Goal: Transaction & Acquisition: Obtain resource

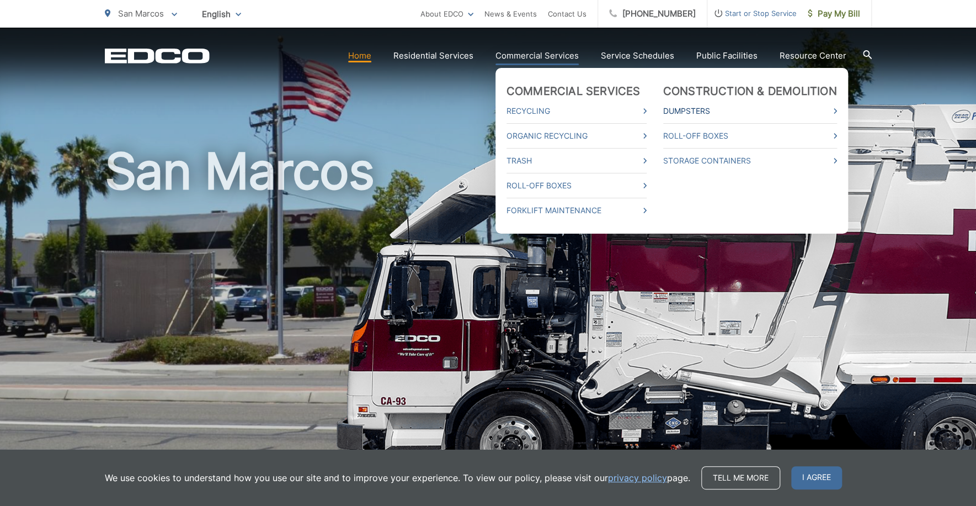
click at [681, 104] on link "Dumpsters" at bounding box center [750, 110] width 174 height 13
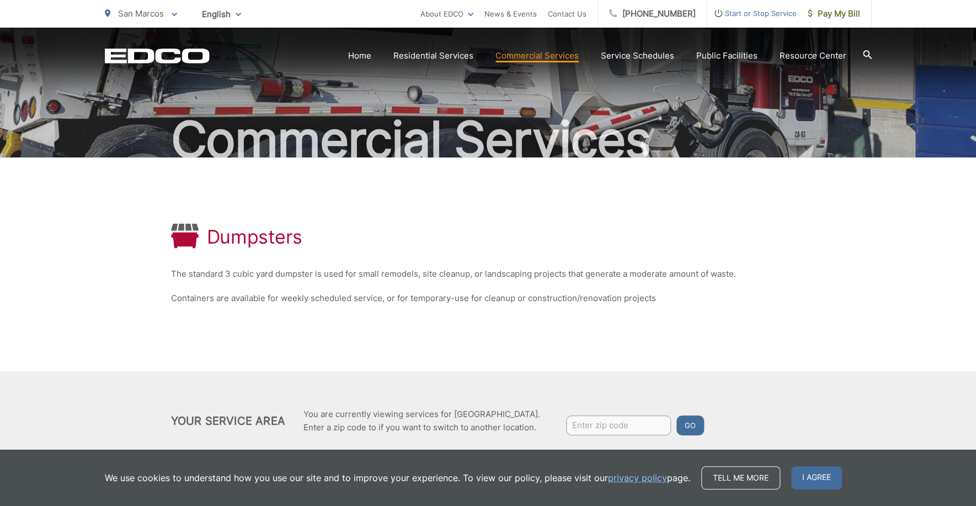
scroll to position [97, 0]
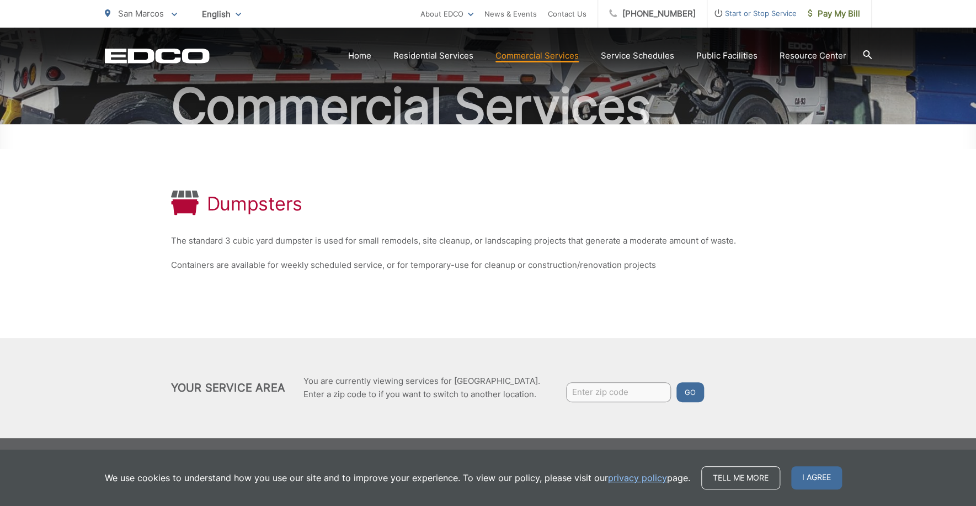
click at [603, 397] on input "Enter zip code" at bounding box center [618, 392] width 105 height 20
click at [843, 12] on span "Pay My Bill" at bounding box center [834, 13] width 52 height 13
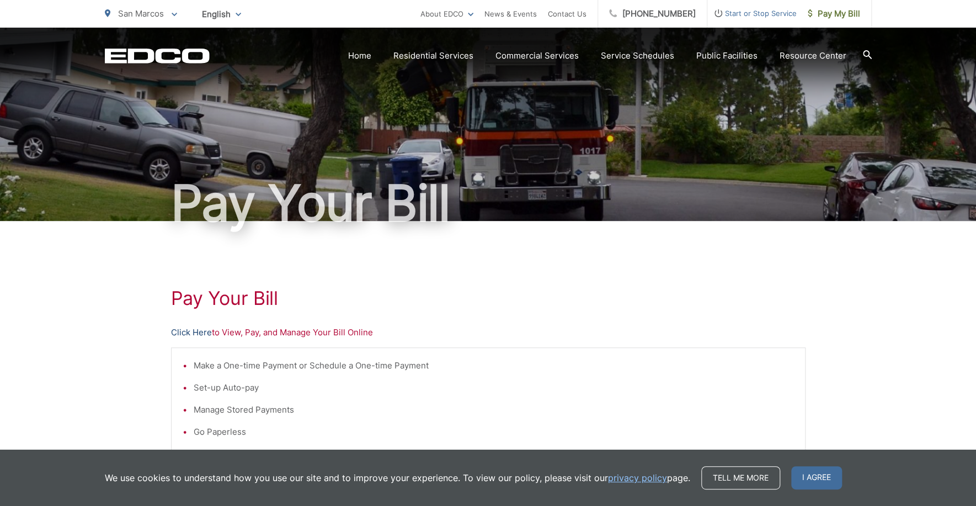
click at [196, 333] on link "Click Here" at bounding box center [191, 332] width 41 height 13
click at [836, 7] on span "Pay My Bill" at bounding box center [834, 13] width 52 height 13
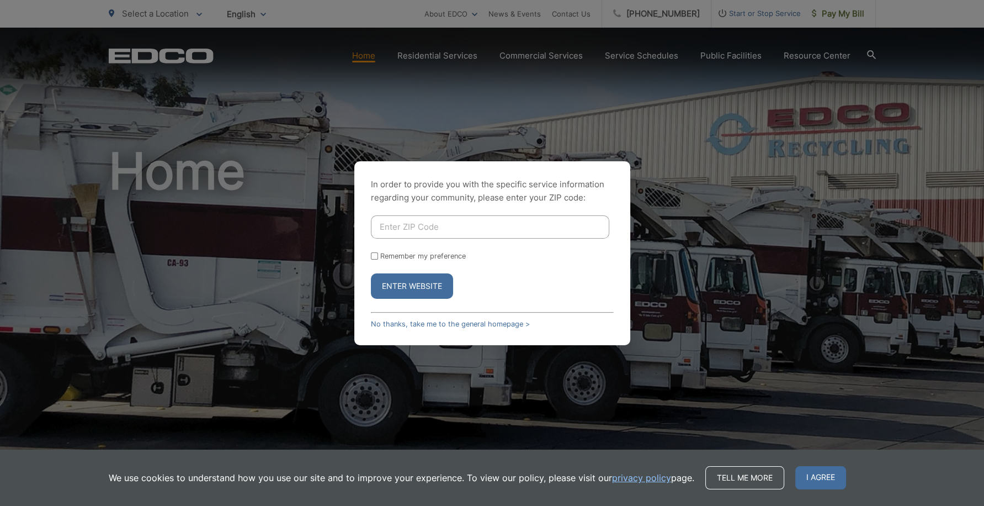
click at [407, 230] on input "Enter ZIP Code" at bounding box center [490, 226] width 238 height 23
click at [488, 9] on div "In order to provide you with the specific service information regarding your co…" at bounding box center [492, 253] width 984 height 506
click at [405, 230] on input "92" at bounding box center [490, 226] width 238 height 23
click at [406, 227] on input "92" at bounding box center [490, 226] width 238 height 23
type input "92084"
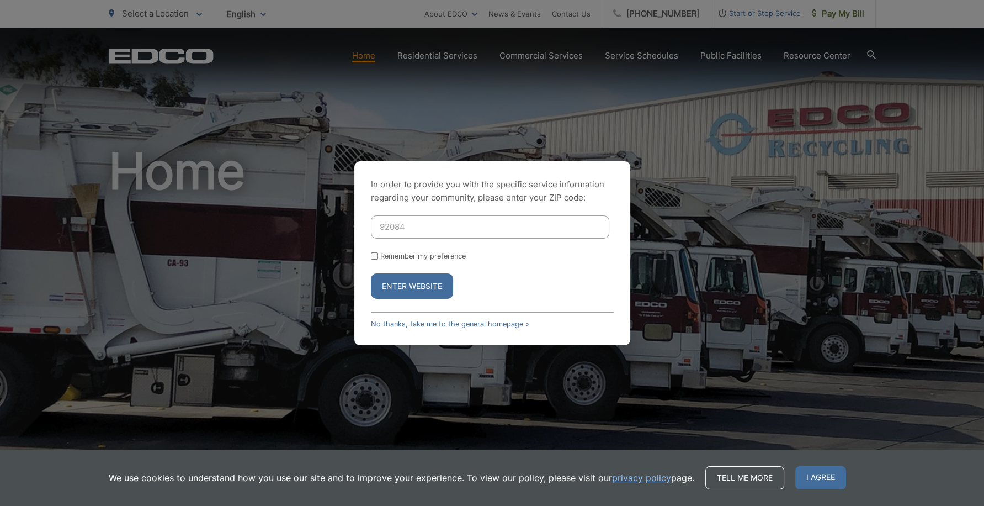
click at [371, 258] on input "Remember my preference" at bounding box center [374, 255] width 7 height 7
checkbox input "true"
click at [408, 284] on button "Enter Website" at bounding box center [412, 285] width 82 height 25
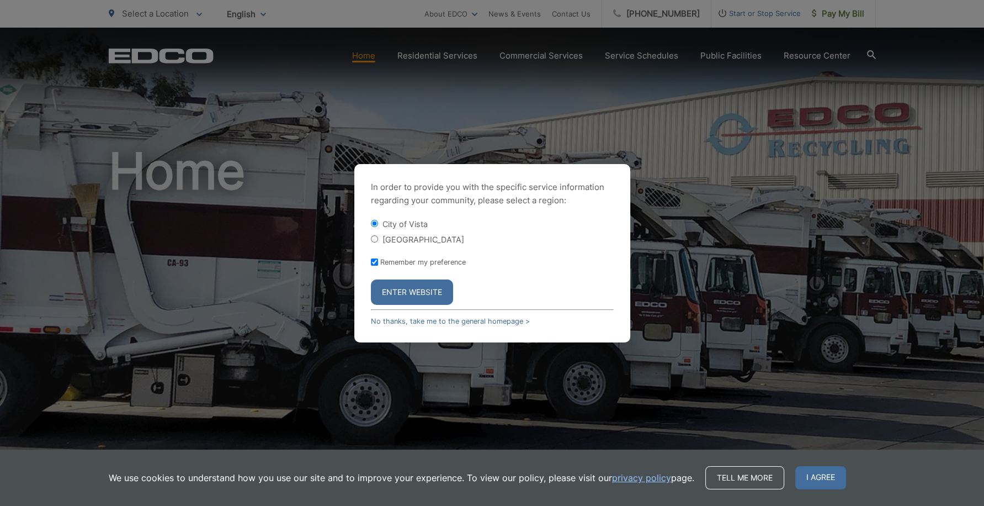
click at [394, 242] on label "[GEOGRAPHIC_DATA]" at bounding box center [424, 239] width 82 height 9
click at [378, 242] on input "[GEOGRAPHIC_DATA]" at bounding box center [374, 238] width 7 height 7
radio input "true"
click at [412, 301] on button "Enter Website" at bounding box center [412, 291] width 82 height 25
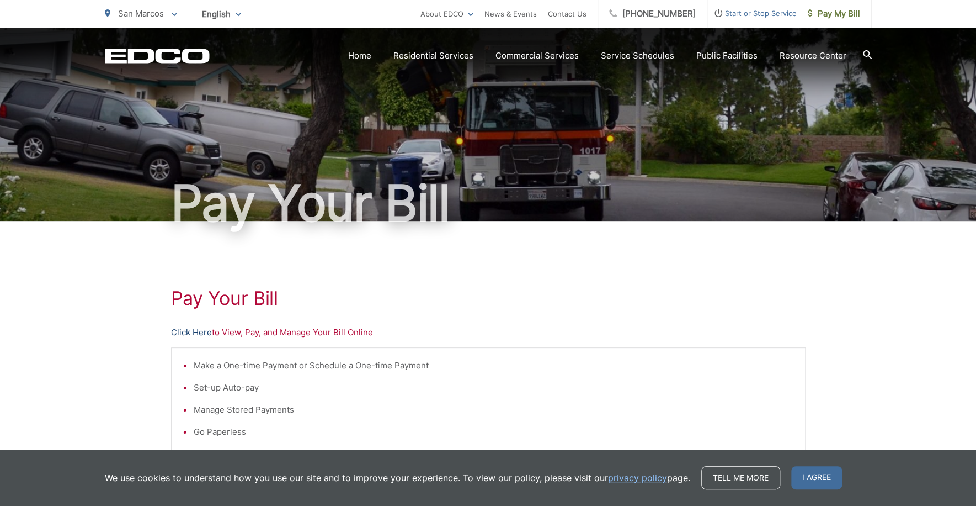
click at [191, 327] on link "Click Here" at bounding box center [191, 332] width 41 height 13
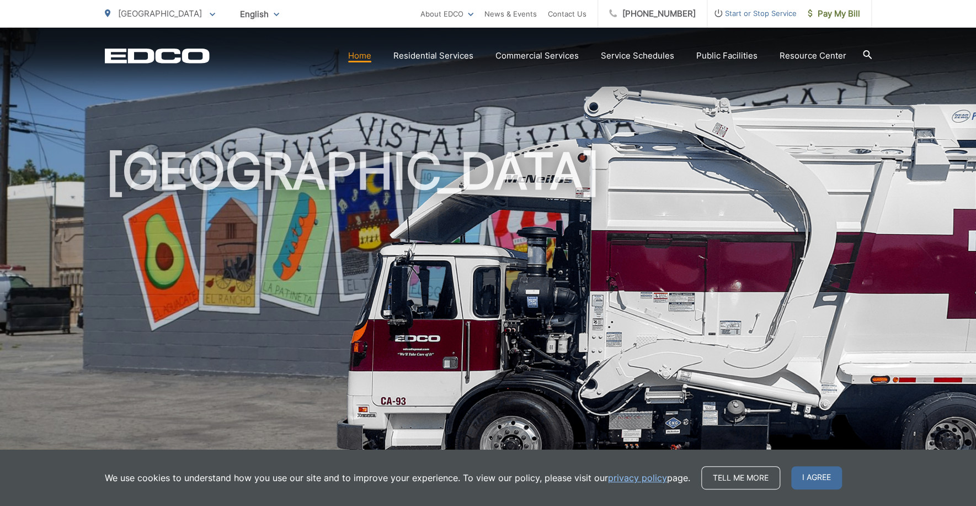
click at [210, 13] on icon at bounding box center [213, 15] width 6 height 4
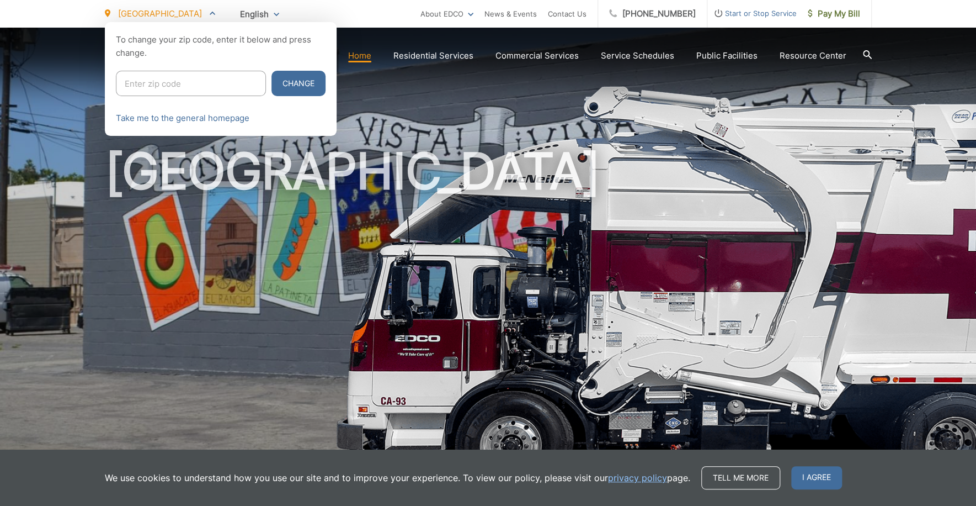
drag, startPoint x: 175, startPoint y: 89, endPoint x: 166, endPoint y: 76, distance: 15.8
click at [175, 89] on input "Enter zip code" at bounding box center [191, 83] width 150 height 25
type input "92084"
click at [272, 78] on button "Change" at bounding box center [299, 83] width 54 height 25
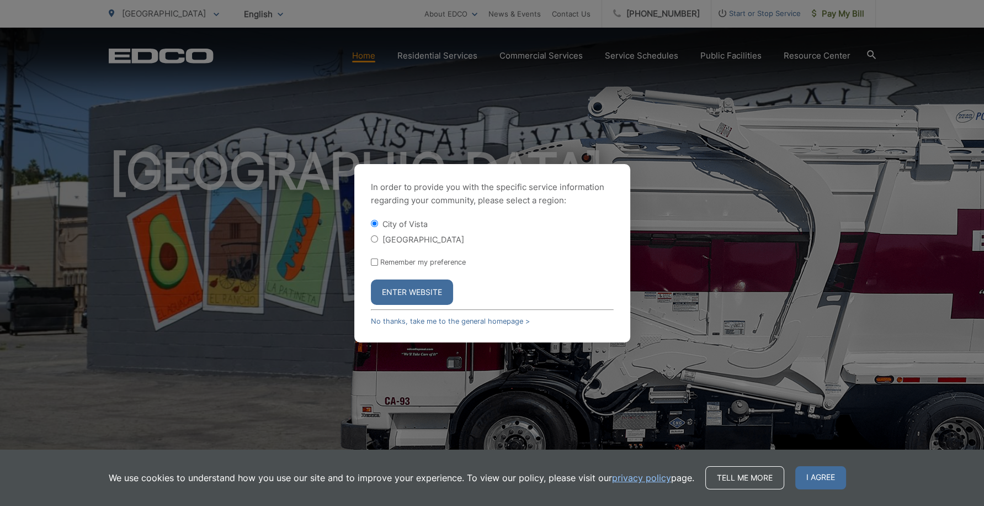
click at [409, 233] on div "City of Vista Vista County" at bounding box center [492, 231] width 243 height 26
click at [410, 235] on label "[GEOGRAPHIC_DATA]" at bounding box center [424, 239] width 82 height 9
click at [378, 235] on input "[GEOGRAPHIC_DATA]" at bounding box center [374, 238] width 7 height 7
radio input "true"
click at [419, 264] on label "Remember my preference" at bounding box center [423, 262] width 86 height 8
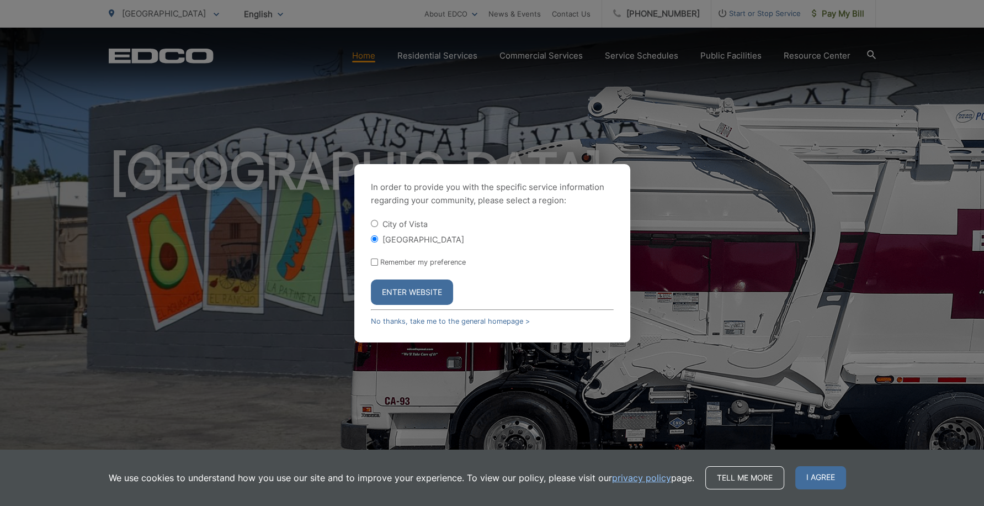
click at [378, 264] on input "Remember my preference" at bounding box center [374, 261] width 7 height 7
checkbox input "true"
click at [425, 295] on button "Enter Website" at bounding box center [412, 291] width 82 height 25
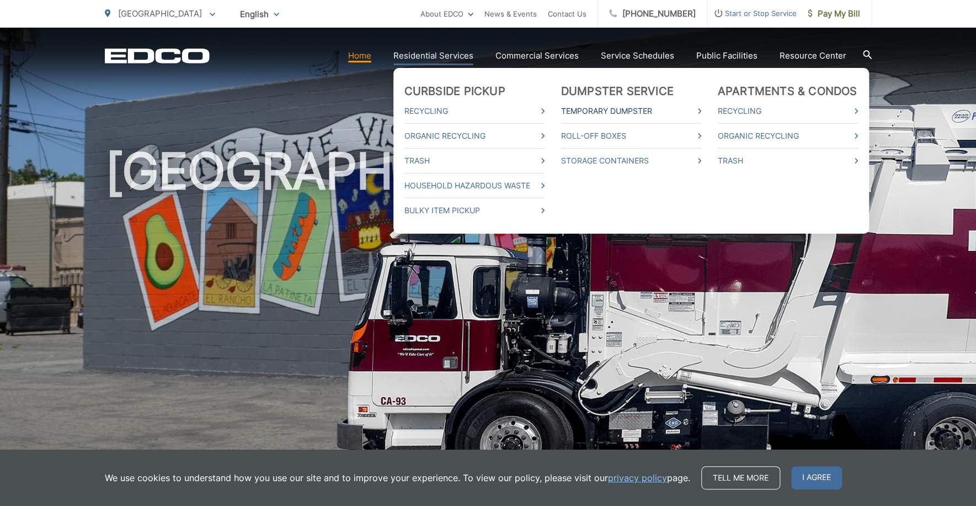
click at [609, 113] on link "Temporary Dumpster" at bounding box center [631, 110] width 140 height 13
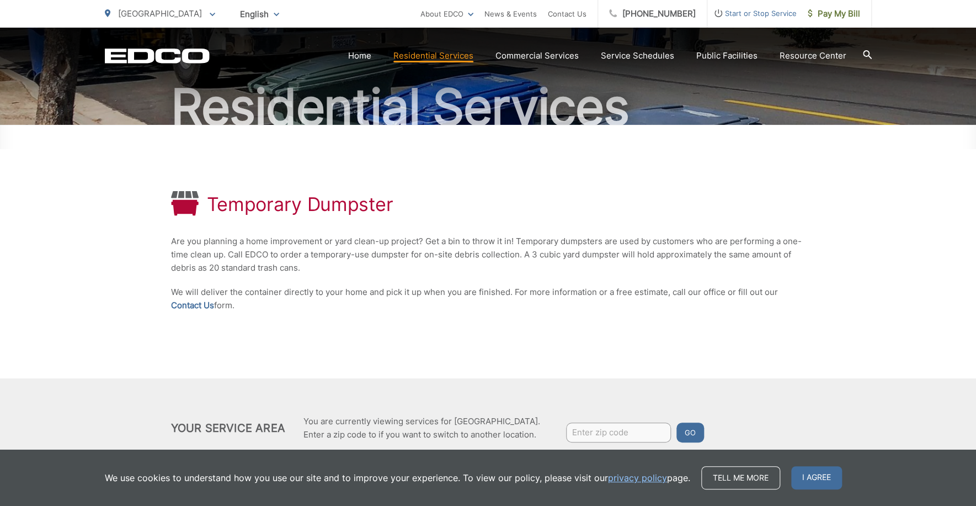
scroll to position [136, 0]
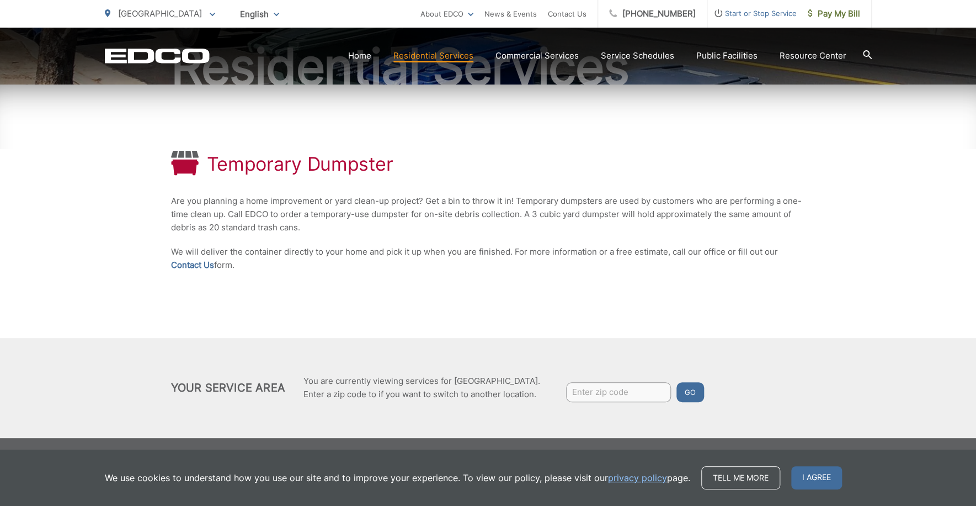
click at [662, 233] on div "Temporary Dumpster Are you planning a home improvement or yard clean-up project…" at bounding box center [488, 210] width 635 height 253
click at [549, 213] on p "Are you planning a home improvement or yard clean-up project? Get a bin to thro…" at bounding box center [488, 214] width 635 height 40
drag, startPoint x: 166, startPoint y: 254, endPoint x: 645, endPoint y: 268, distance: 479.3
click at [645, 268] on div "Temporary Dumpster Are you planning a home improvement or yard clean-up project…" at bounding box center [488, 260] width 976 height 353
drag, startPoint x: 645, startPoint y: 268, endPoint x: 781, endPoint y: 259, distance: 136.6
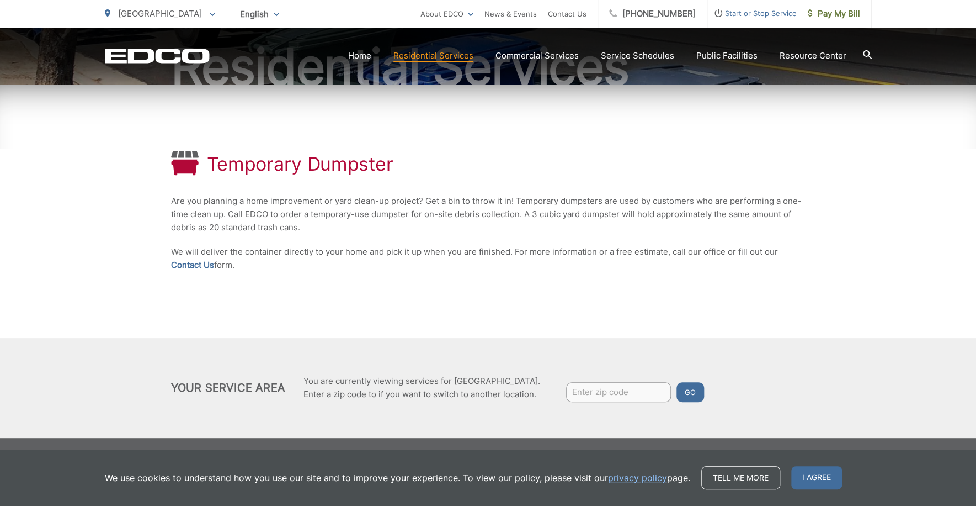
click at [680, 302] on div "Temporary Dumpster Are you planning a home improvement or yard clean-up project…" at bounding box center [488, 210] width 635 height 253
drag, startPoint x: 960, startPoint y: 141, endPoint x: 914, endPoint y: 179, distance: 60.1
click at [960, 142] on div "Temporary Dumpster Are you planning a home improvement or yard clean-up project…" at bounding box center [488, 260] width 976 height 353
click at [597, 277] on div "Temporary Dumpster Are you planning a home improvement or yard clean-up project…" at bounding box center [488, 210] width 635 height 253
click at [205, 315] on div "Temporary Dumpster Are you planning a home improvement or yard clean-up project…" at bounding box center [488, 210] width 635 height 253
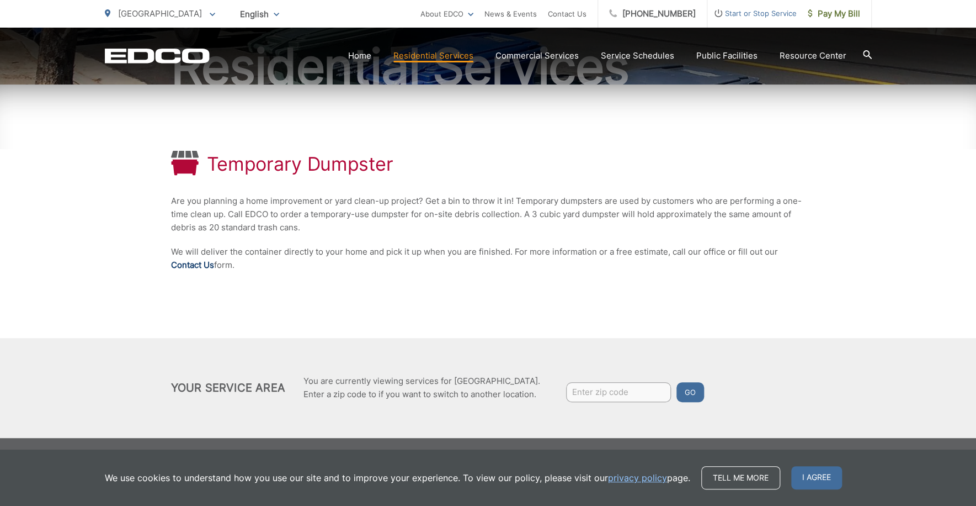
click at [207, 264] on link "Contact Us" at bounding box center [192, 264] width 43 height 13
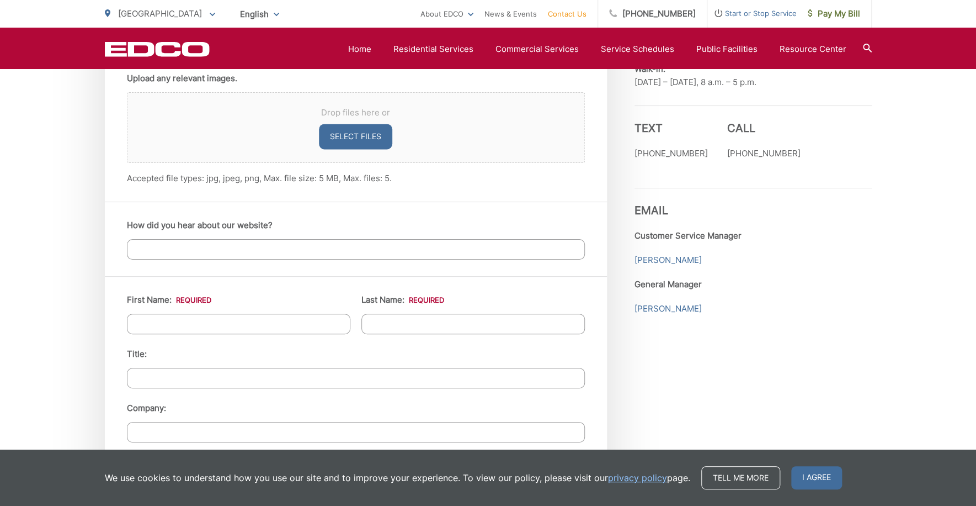
scroll to position [815, 0]
